Goal: Transaction & Acquisition: Purchase product/service

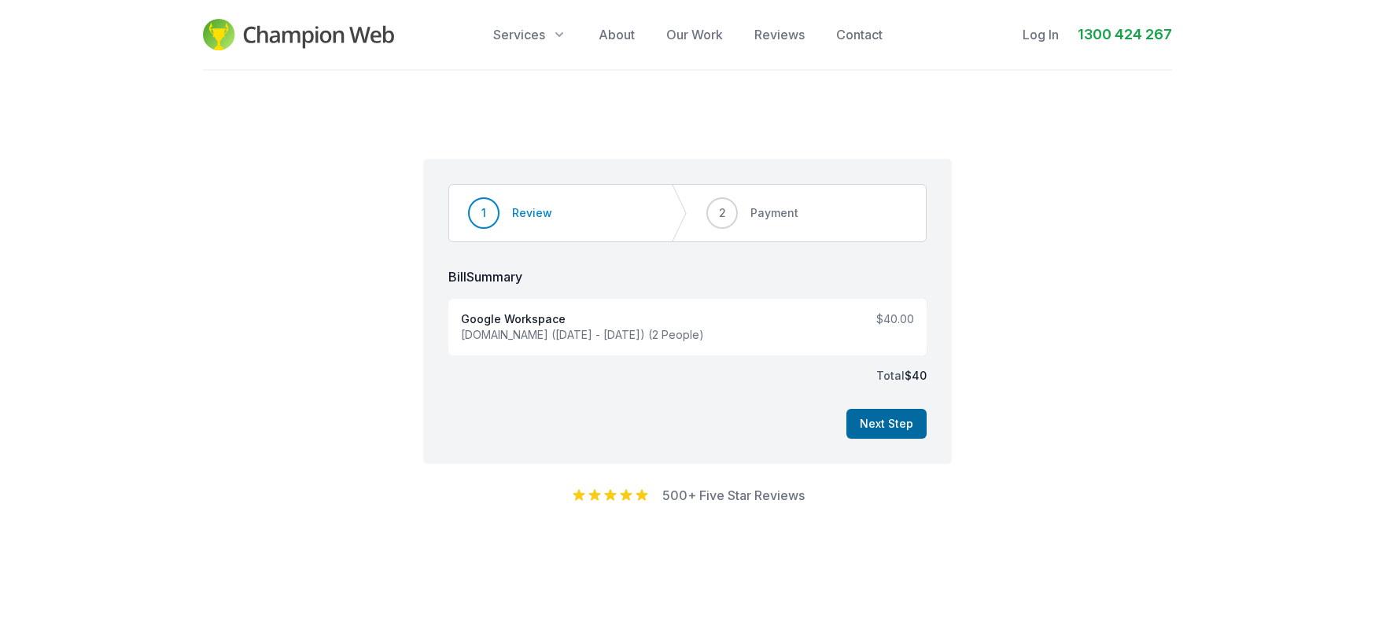
click at [874, 430] on button "Next Step" at bounding box center [886, 424] width 80 height 30
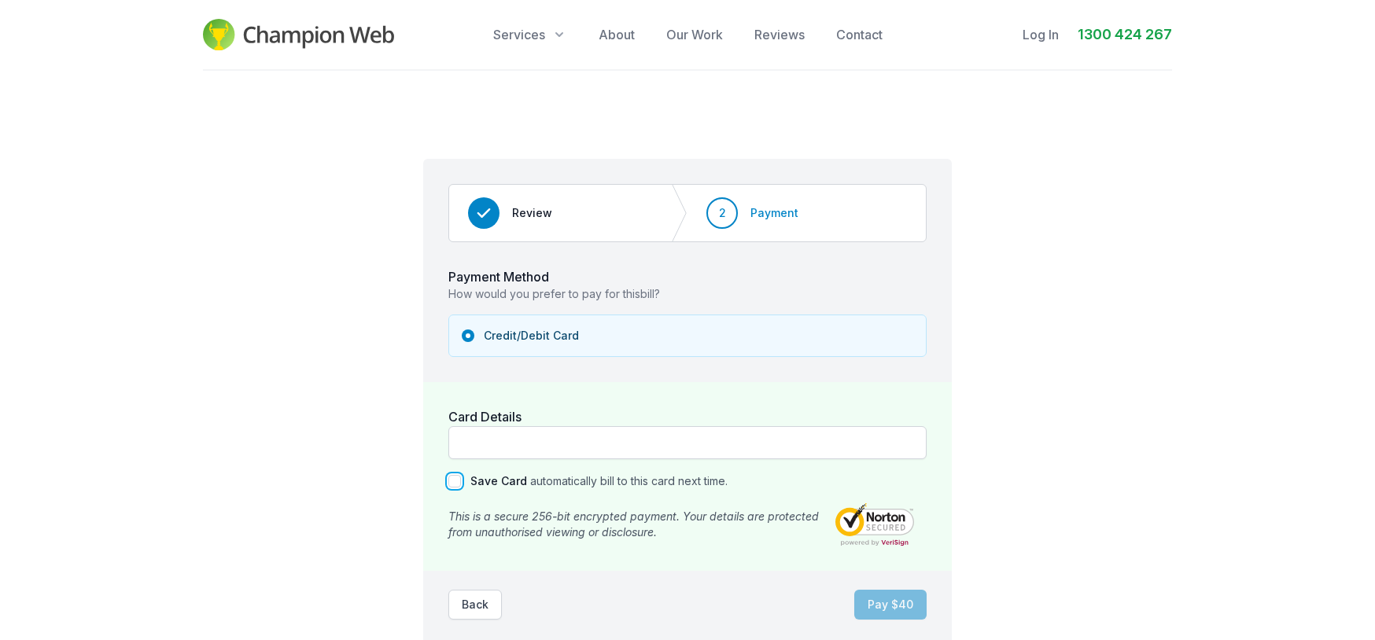
click at [455, 481] on input "Save Card" at bounding box center [454, 481] width 13 height 13
checkbox input "true"
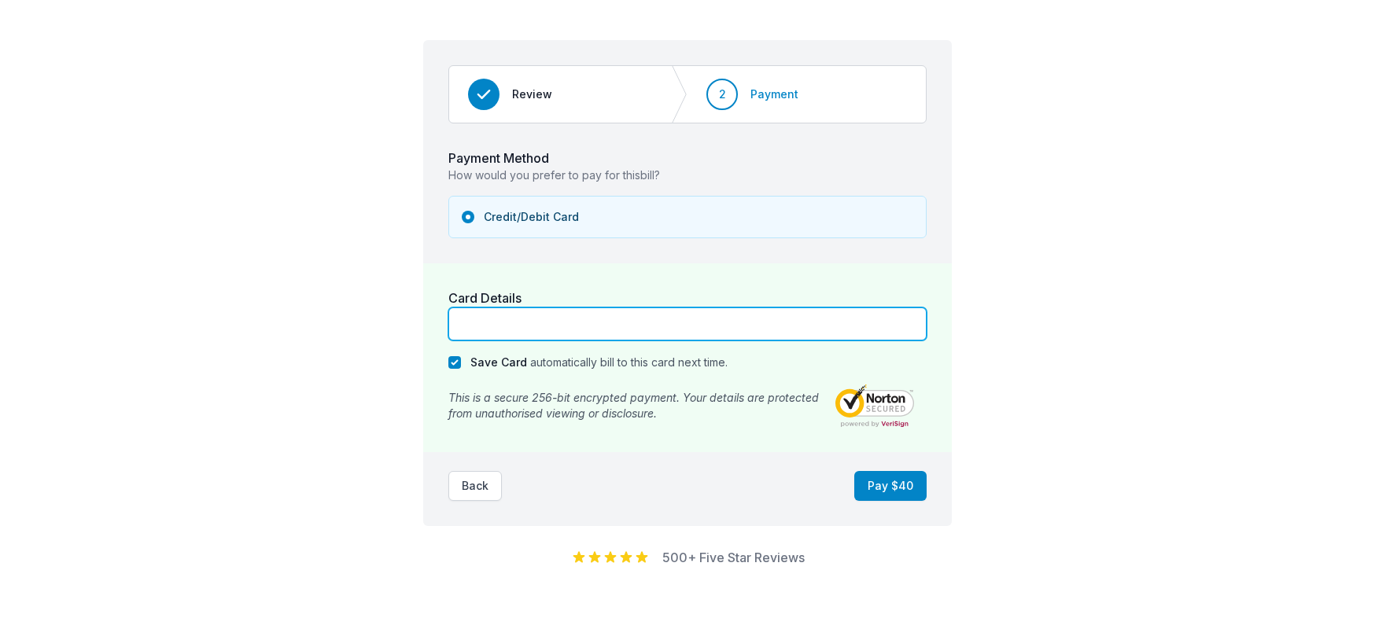
scroll to position [157, 0]
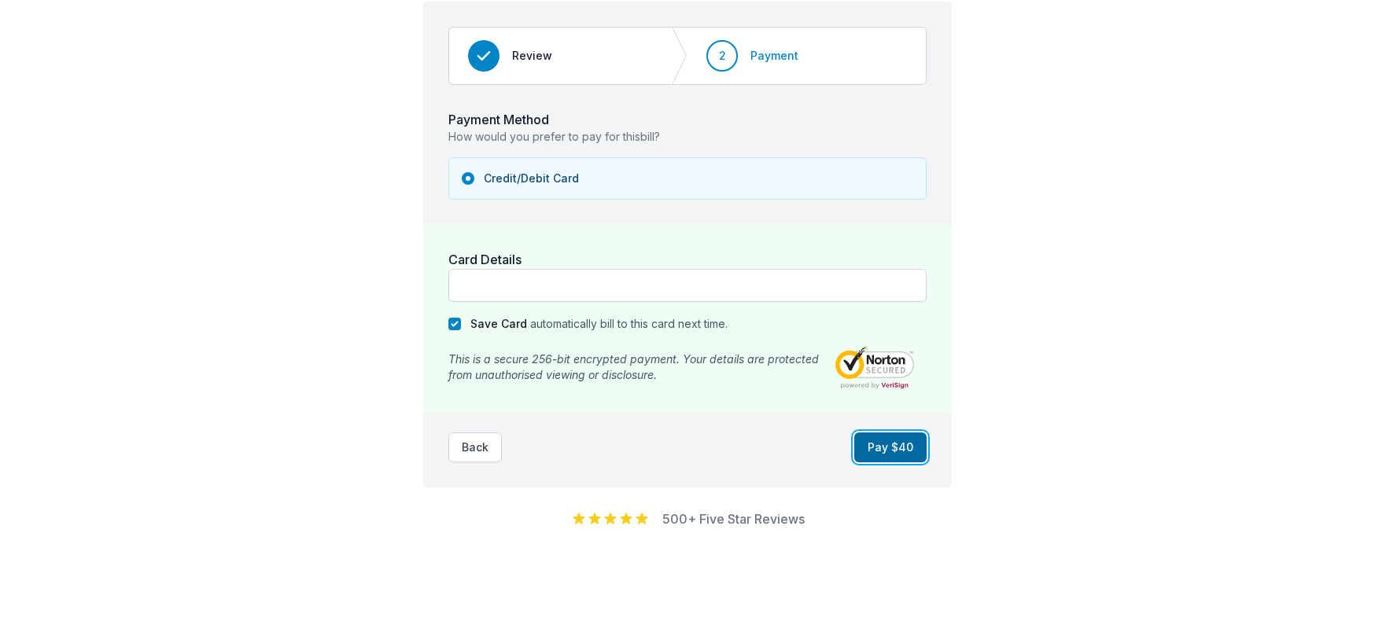
click at [901, 448] on button "Pay $ 40" at bounding box center [890, 448] width 72 height 30
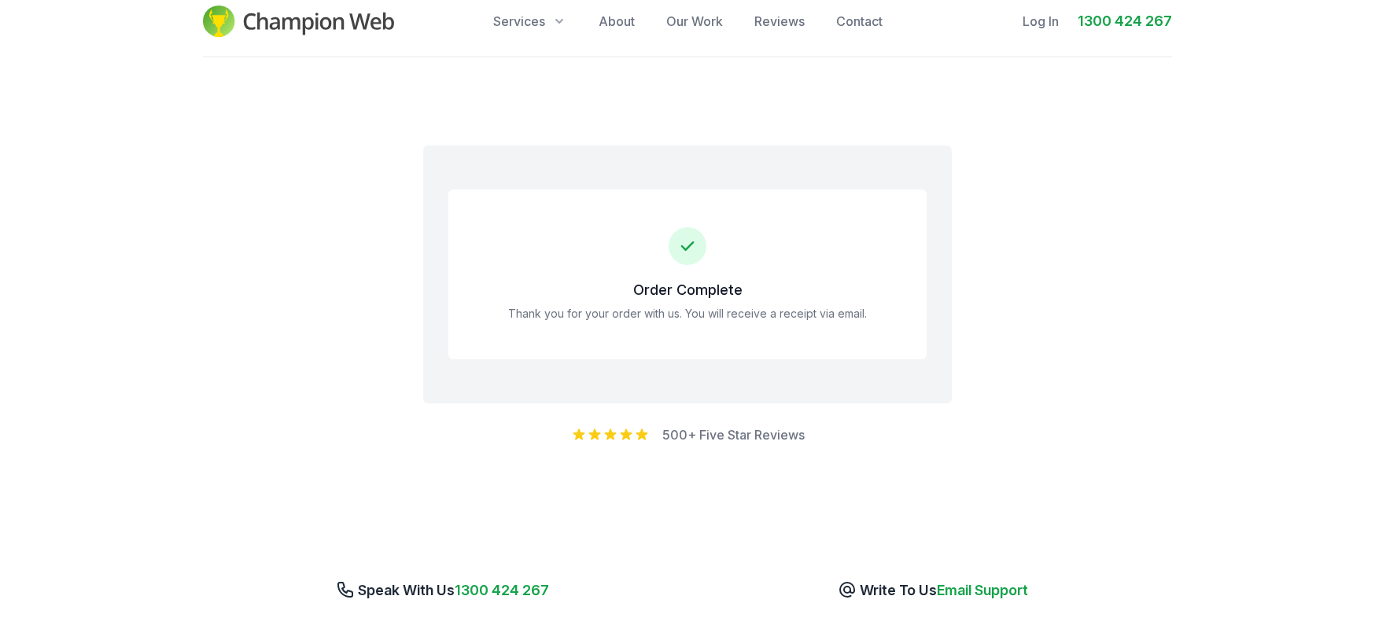
scroll to position [0, 0]
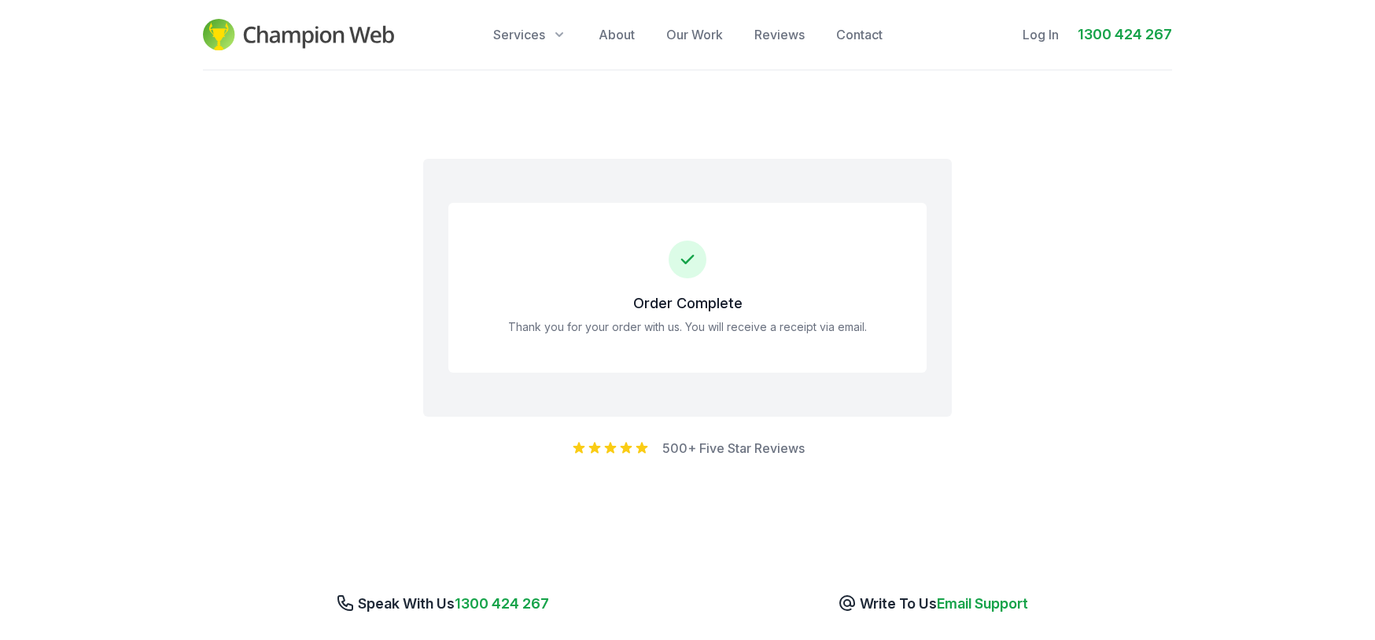
click at [1041, 304] on div "Payment Method How would you prefer to pay for this bill ? Payment Method Credi…" at bounding box center [687, 307] width 1375 height 472
